Goal: Feedback & Contribution: Leave review/rating

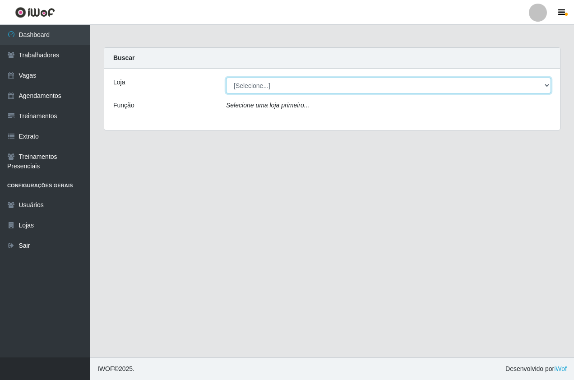
click at [273, 87] on select "[Selecione...] Pizza Nostra" at bounding box center [388, 86] width 325 height 16
select select "337"
click at [226, 78] on select "[Selecione...] Pizza Nostra" at bounding box center [388, 86] width 325 height 16
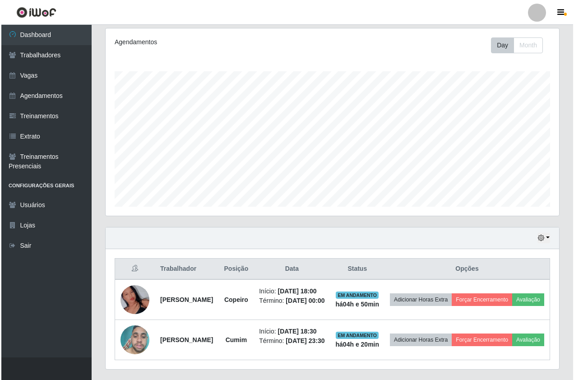
scroll to position [152, 0]
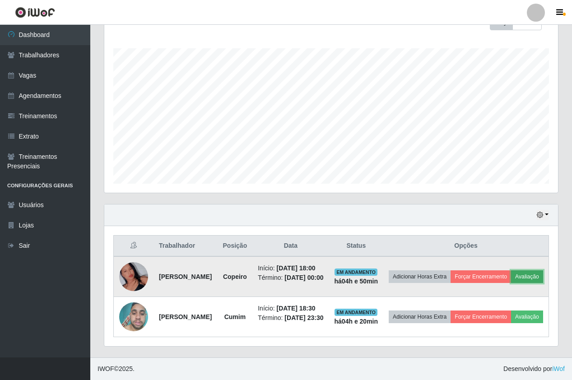
click at [511, 275] on button "Avaliação" at bounding box center [527, 276] width 32 height 13
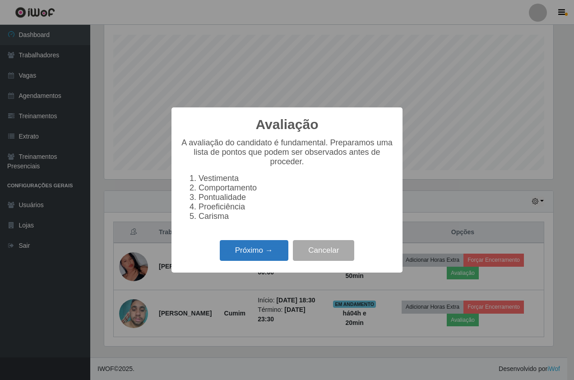
click at [261, 249] on button "Próximo →" at bounding box center [254, 250] width 69 height 21
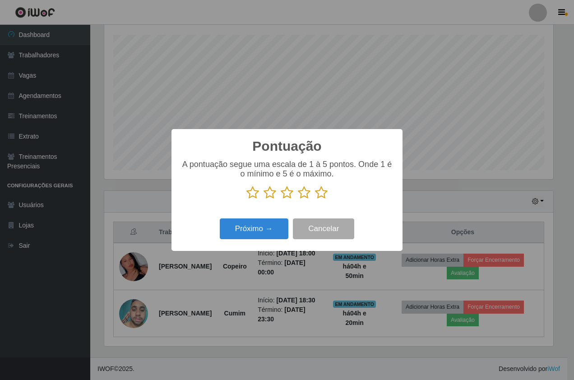
scroll to position [450957, 450696]
click at [321, 189] on icon at bounding box center [321, 193] width 13 height 14
click at [315, 199] on input "radio" at bounding box center [315, 199] width 0 height 0
drag, startPoint x: 267, startPoint y: 245, endPoint x: 261, endPoint y: 237, distance: 10.4
click at [266, 245] on div "Pontuação × A pontuação segue uma escala de 1 à 5 pontos. Onde 1 é o mínimo e 5…" at bounding box center [286, 189] width 231 height 121
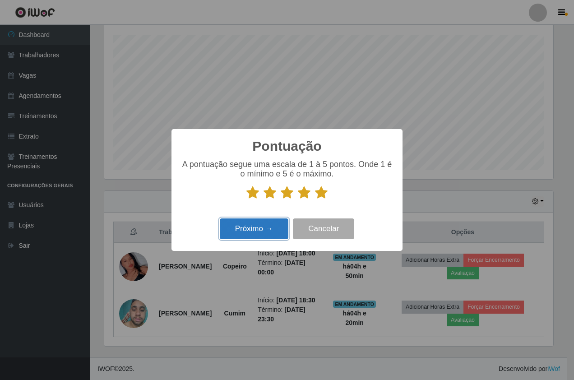
click at [261, 231] on button "Próximo →" at bounding box center [254, 228] width 69 height 21
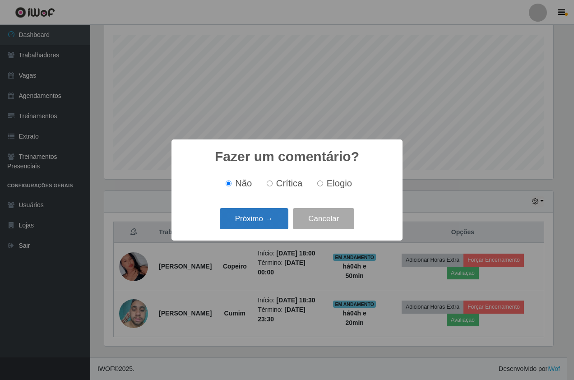
click at [254, 224] on button "Próximo →" at bounding box center [254, 218] width 69 height 21
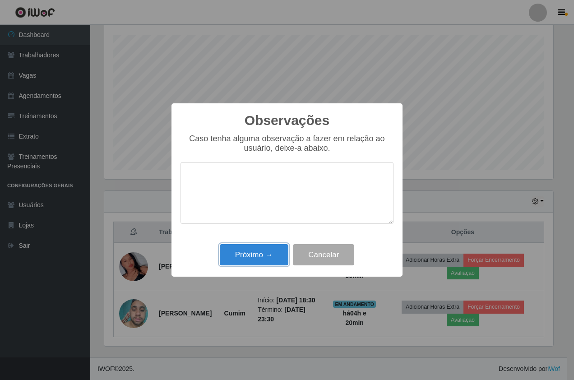
drag, startPoint x: 255, startPoint y: 259, endPoint x: 398, endPoint y: 354, distance: 171.9
click at [254, 260] on button "Próximo →" at bounding box center [254, 254] width 69 height 21
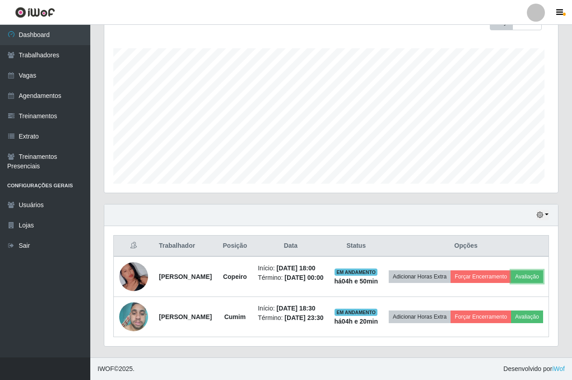
scroll to position [187, 453]
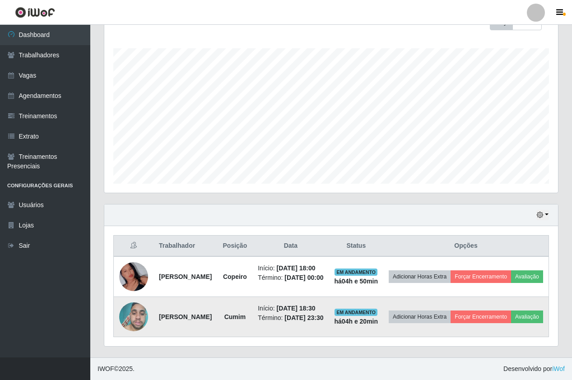
click at [469, 329] on td "Adicionar Horas Extra Forçar Encerramento Avaliação" at bounding box center [465, 317] width 165 height 40
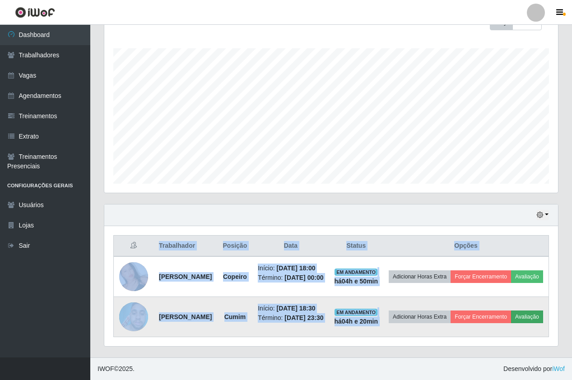
drag, startPoint x: 469, startPoint y: 328, endPoint x: 466, endPoint y: 323, distance: 5.3
click at [469, 326] on td "Adicionar Horas Extra Forçar Encerramento Avaliação" at bounding box center [465, 317] width 165 height 40
click at [511, 323] on button "Avaliação" at bounding box center [527, 316] width 32 height 13
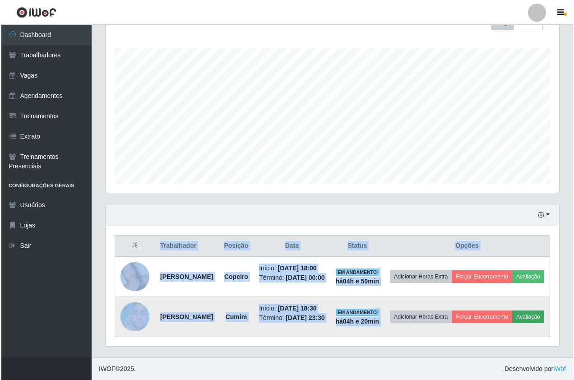
scroll to position [187, 449]
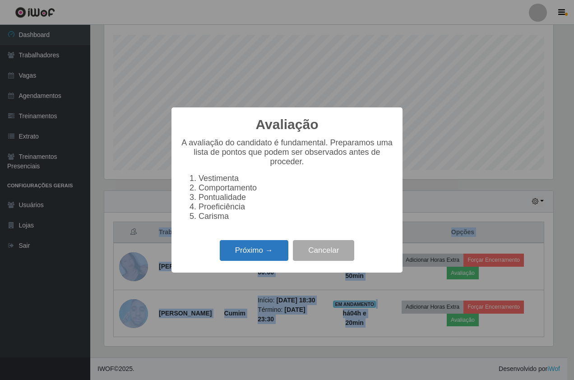
click at [254, 260] on button "Próximo →" at bounding box center [254, 250] width 69 height 21
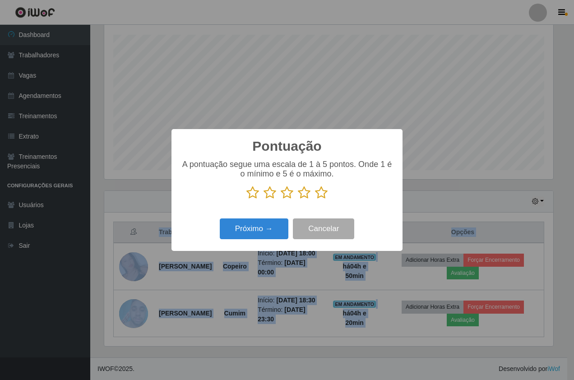
scroll to position [450957, 450696]
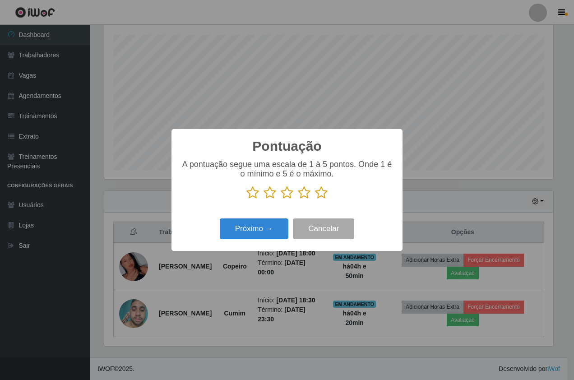
click at [329, 196] on p at bounding box center [286, 193] width 213 height 14
click at [323, 197] on icon at bounding box center [321, 193] width 13 height 14
click at [315, 199] on input "radio" at bounding box center [315, 199] width 0 height 0
click at [262, 237] on button "Próximo →" at bounding box center [254, 228] width 69 height 21
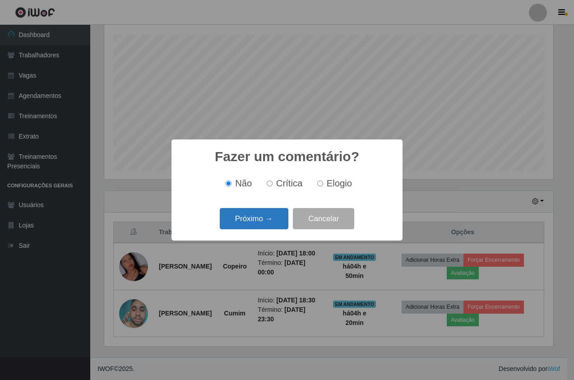
click at [263, 210] on button "Próximo →" at bounding box center [254, 218] width 69 height 21
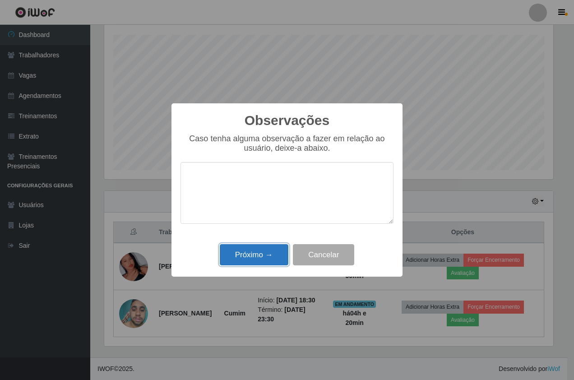
click at [253, 250] on button "Próximo →" at bounding box center [254, 254] width 69 height 21
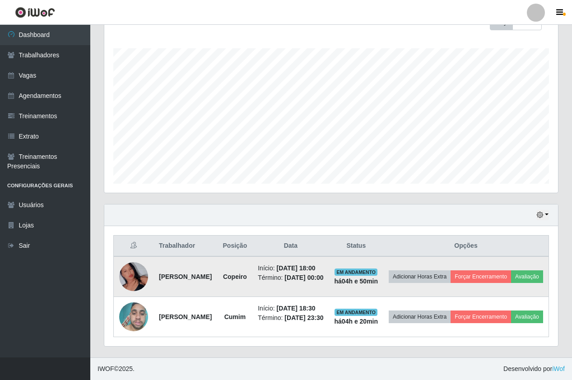
scroll to position [139, 0]
